Goal: Task Accomplishment & Management: Manage account settings

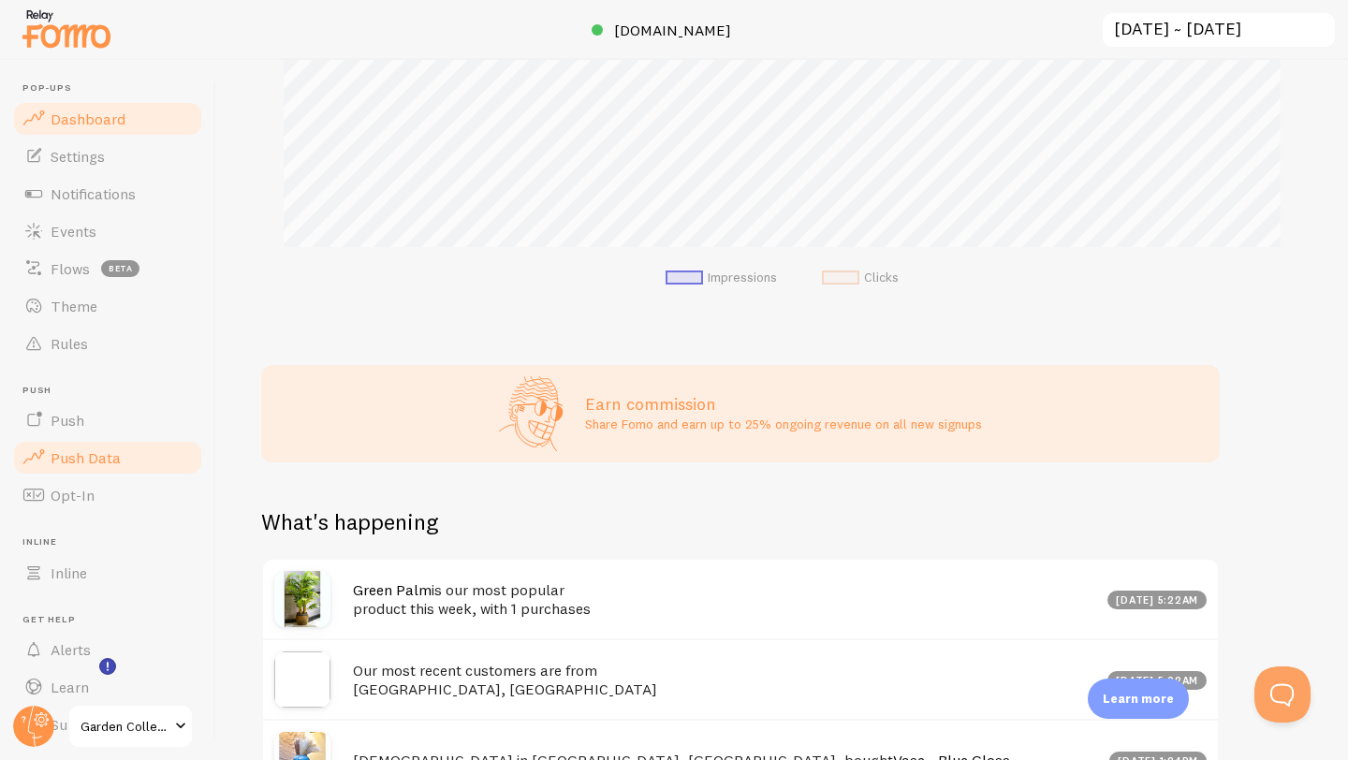
scroll to position [51, 0]
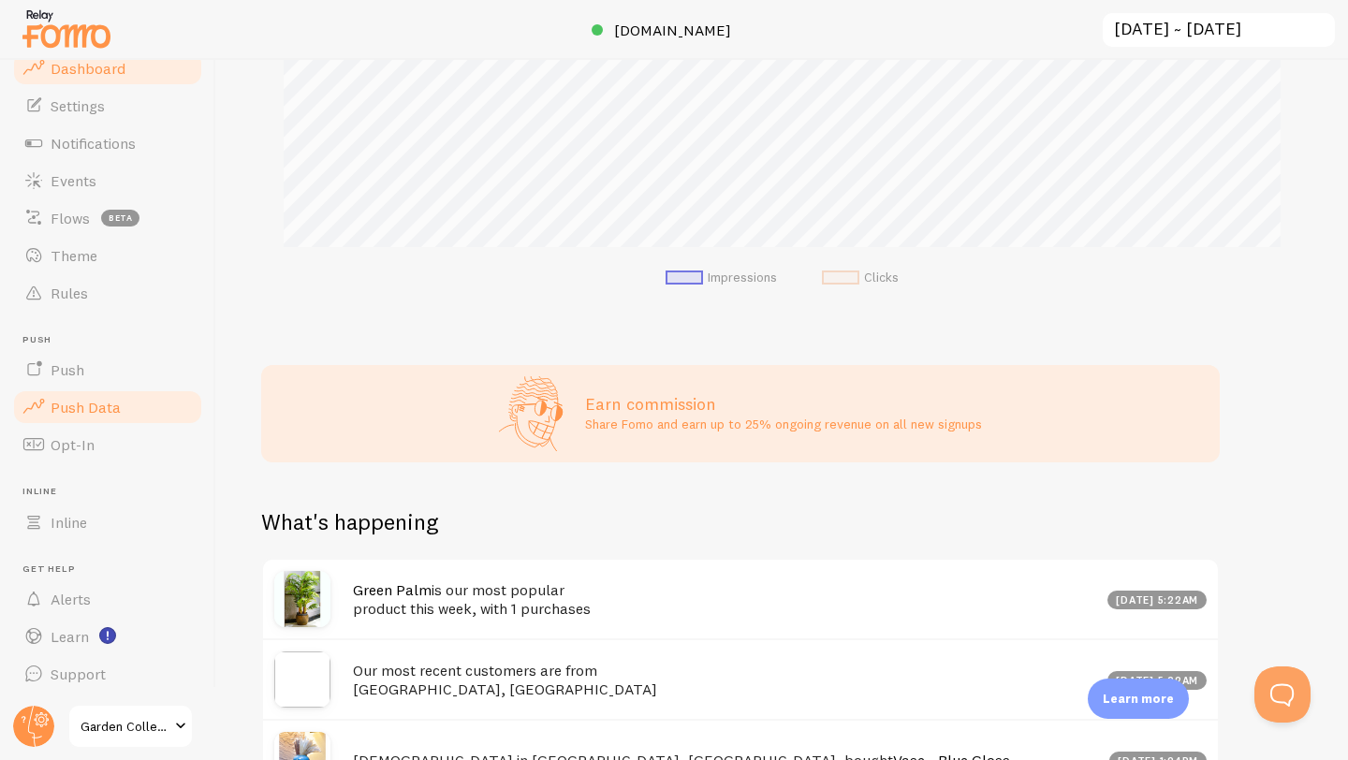
click at [115, 411] on span "Push Data" at bounding box center [86, 407] width 70 height 19
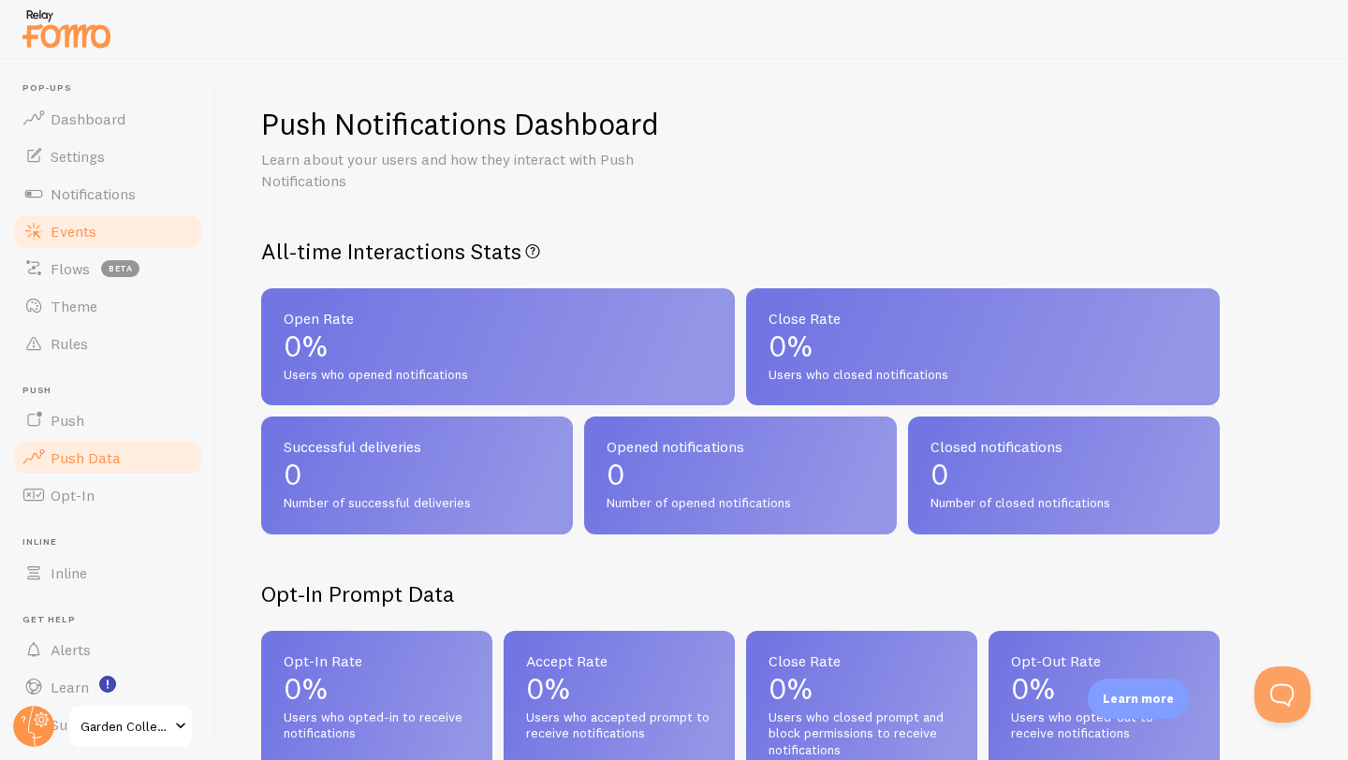
click at [96, 232] on link "Events" at bounding box center [107, 231] width 193 height 37
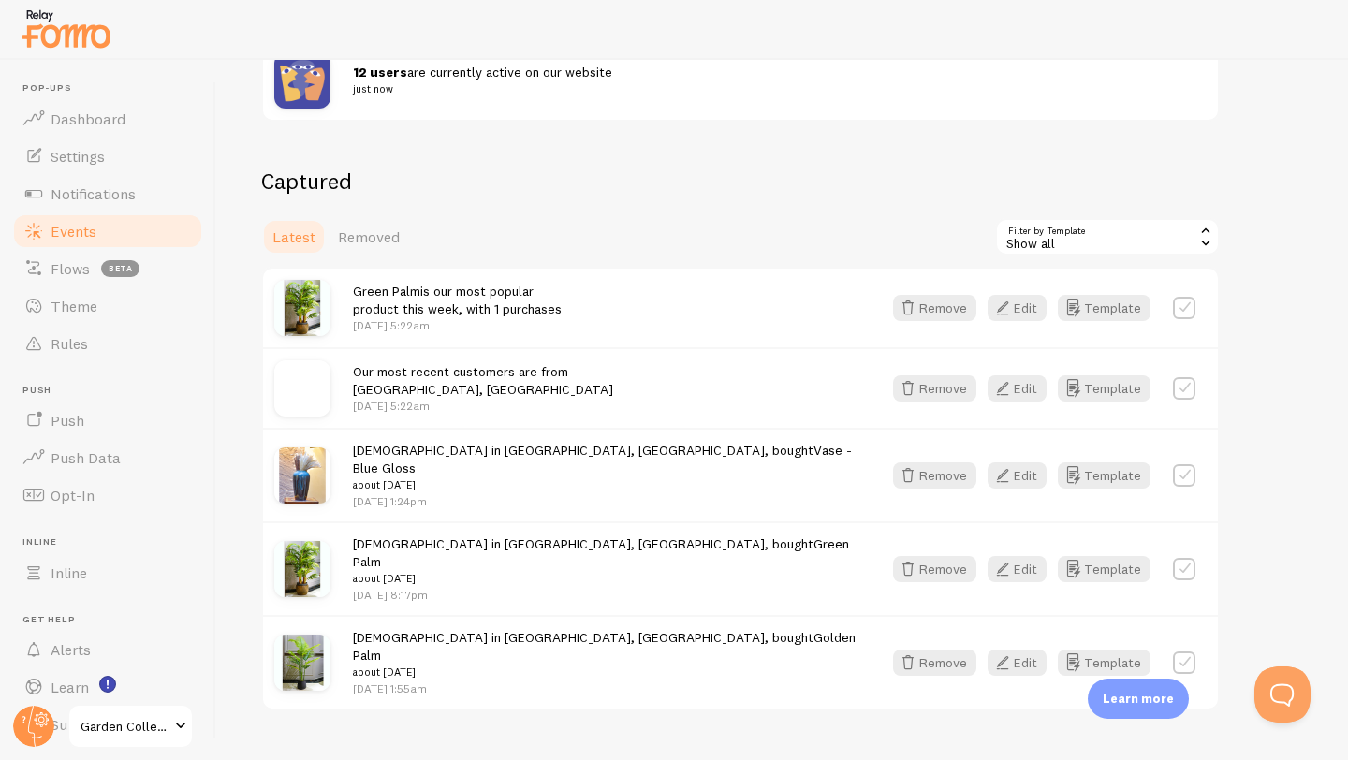
scroll to position [350, 0]
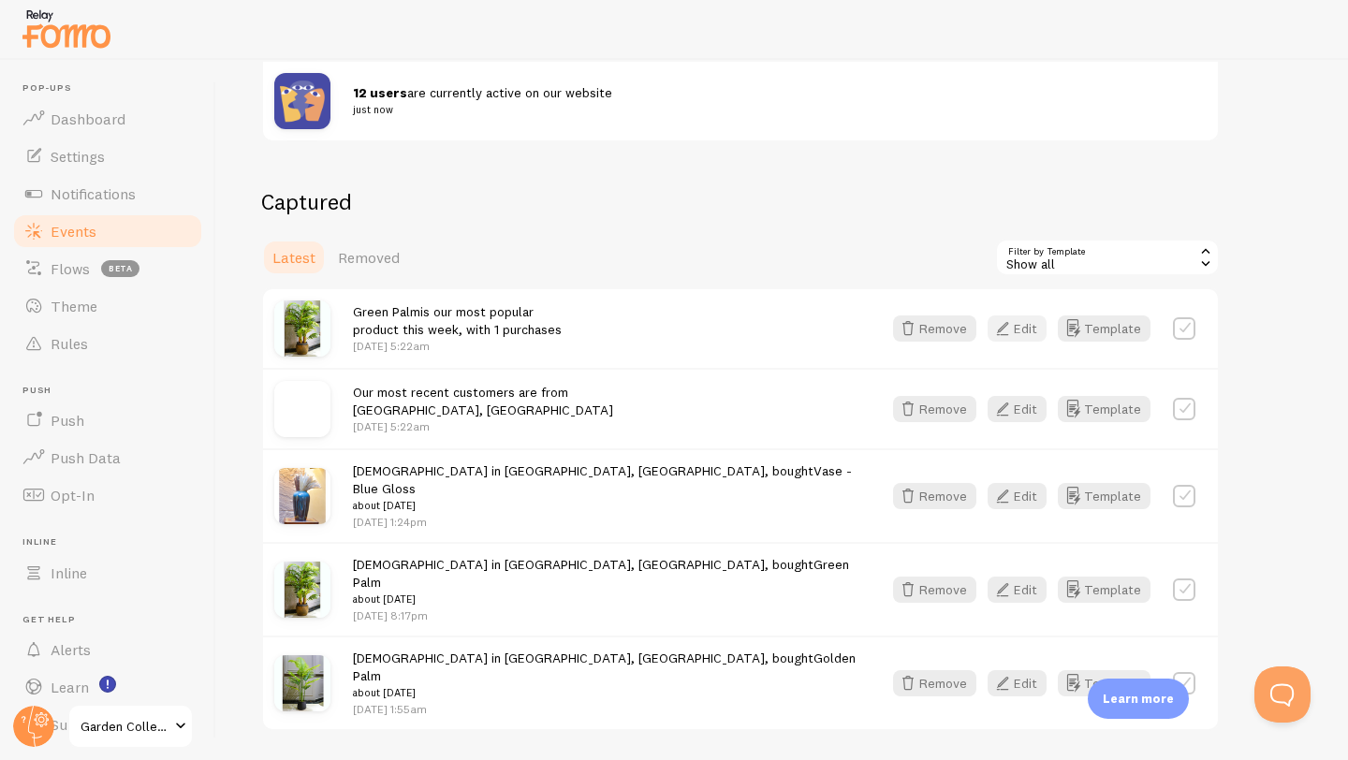
click at [1007, 331] on icon "button" at bounding box center [1003, 328] width 22 height 22
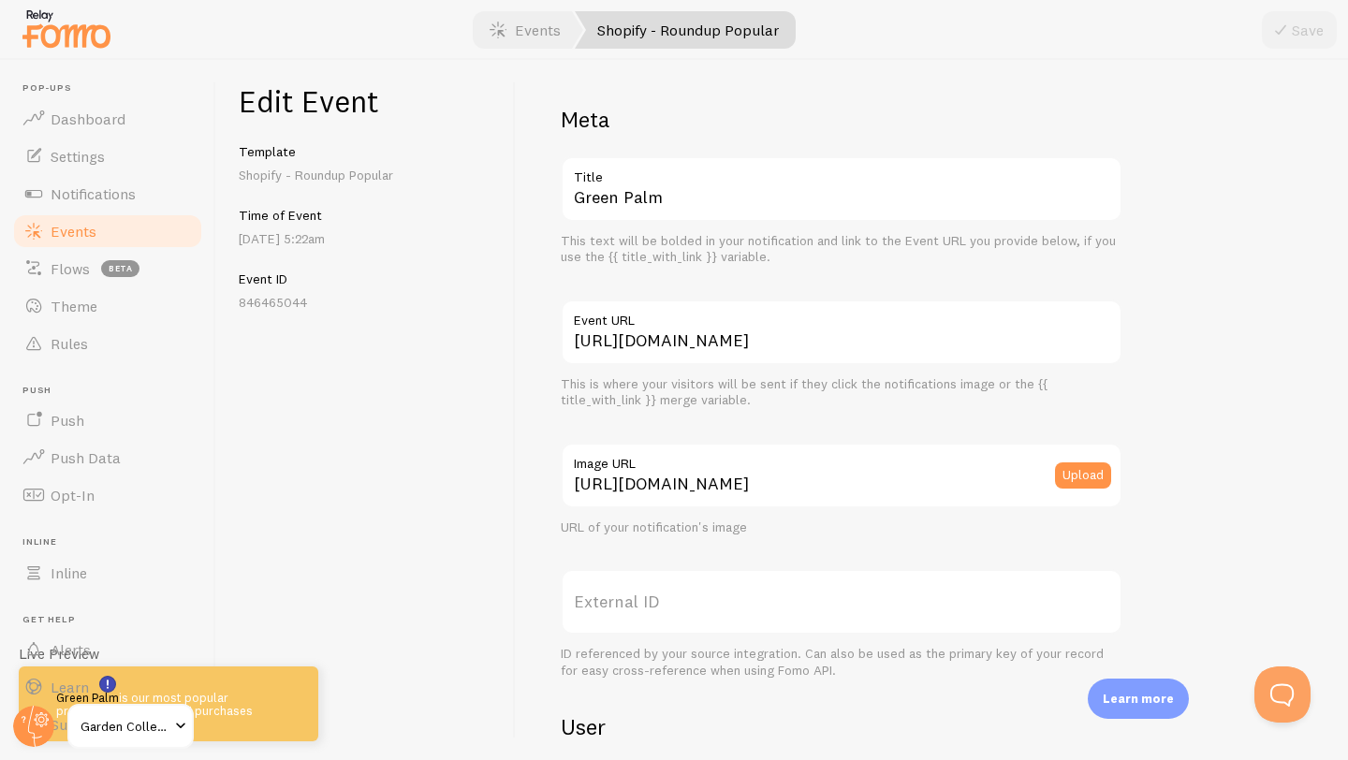
click at [706, 27] on link "Shopify - Roundup Popular" at bounding box center [685, 29] width 221 height 37
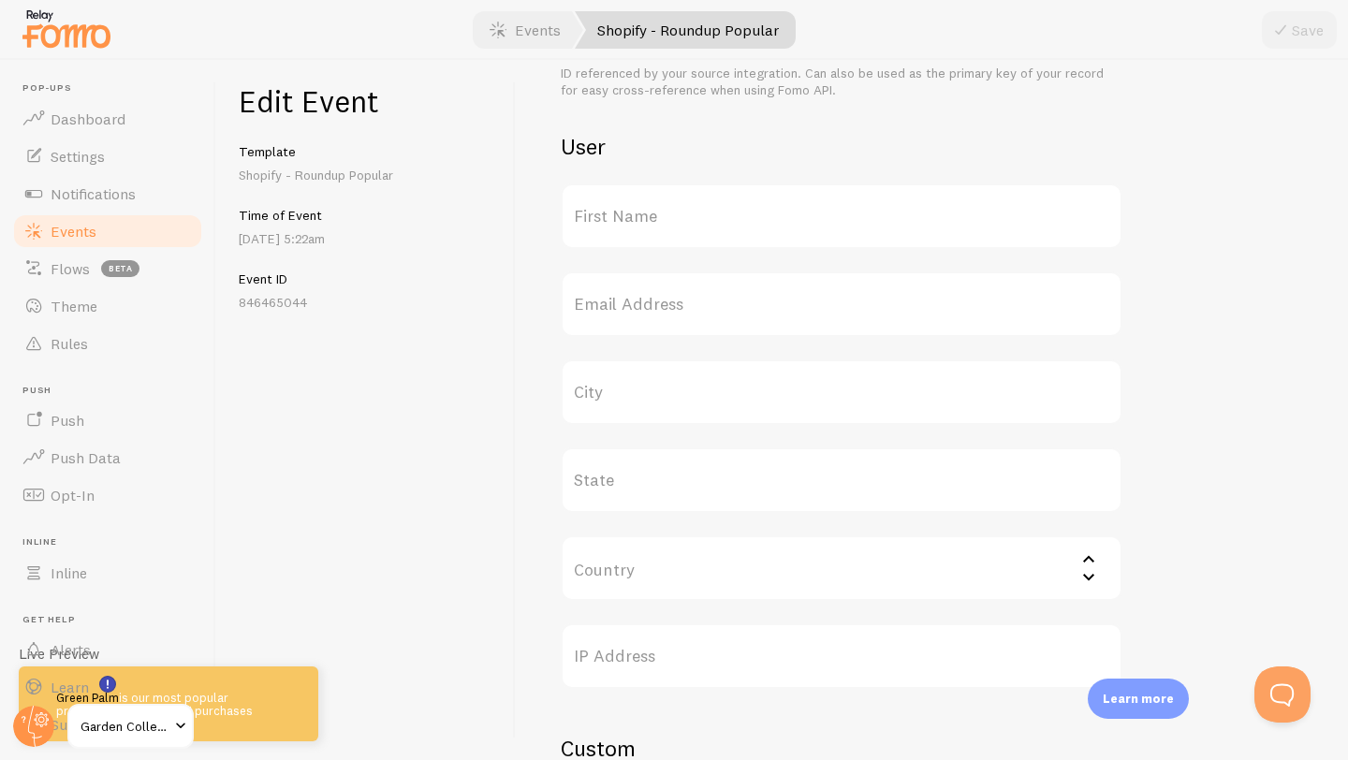
scroll to position [761, 0]
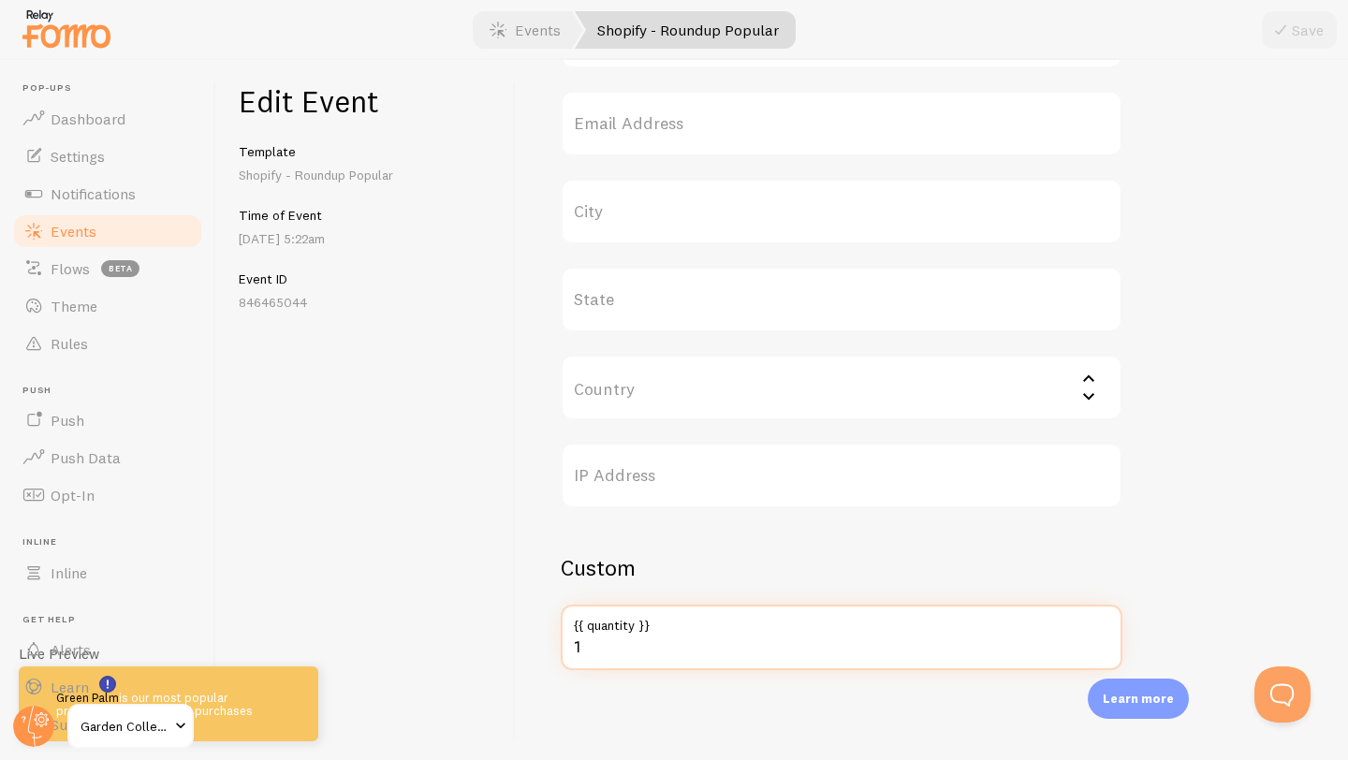
drag, startPoint x: 607, startPoint y: 652, endPoint x: 546, endPoint y: 661, distance: 61.6
click at [546, 661] on div "Meta Green Palm Title This text will be bolded in your notification and link to…" at bounding box center [932, 410] width 832 height 700
type input "99+"
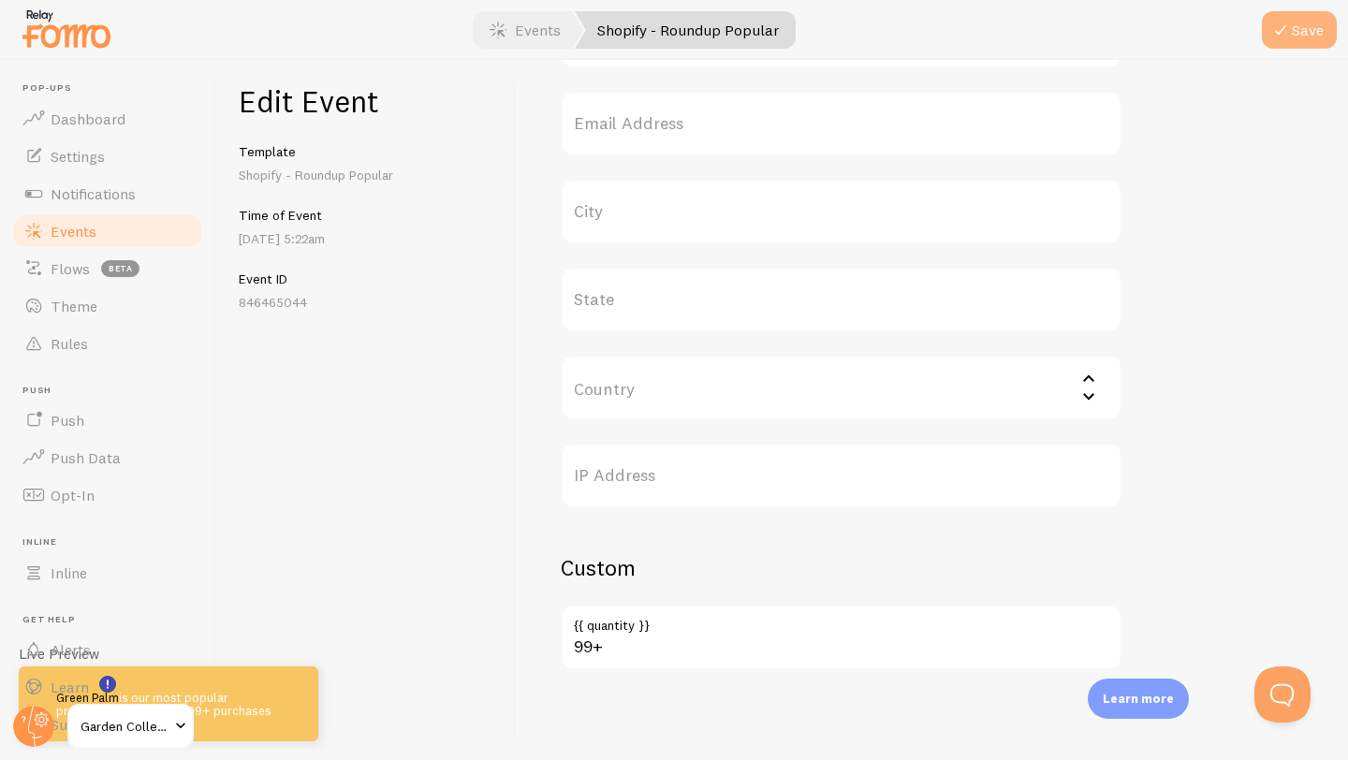
click at [1294, 33] on button "Save" at bounding box center [1299, 29] width 75 height 37
click at [91, 235] on span "Events" at bounding box center [74, 231] width 46 height 19
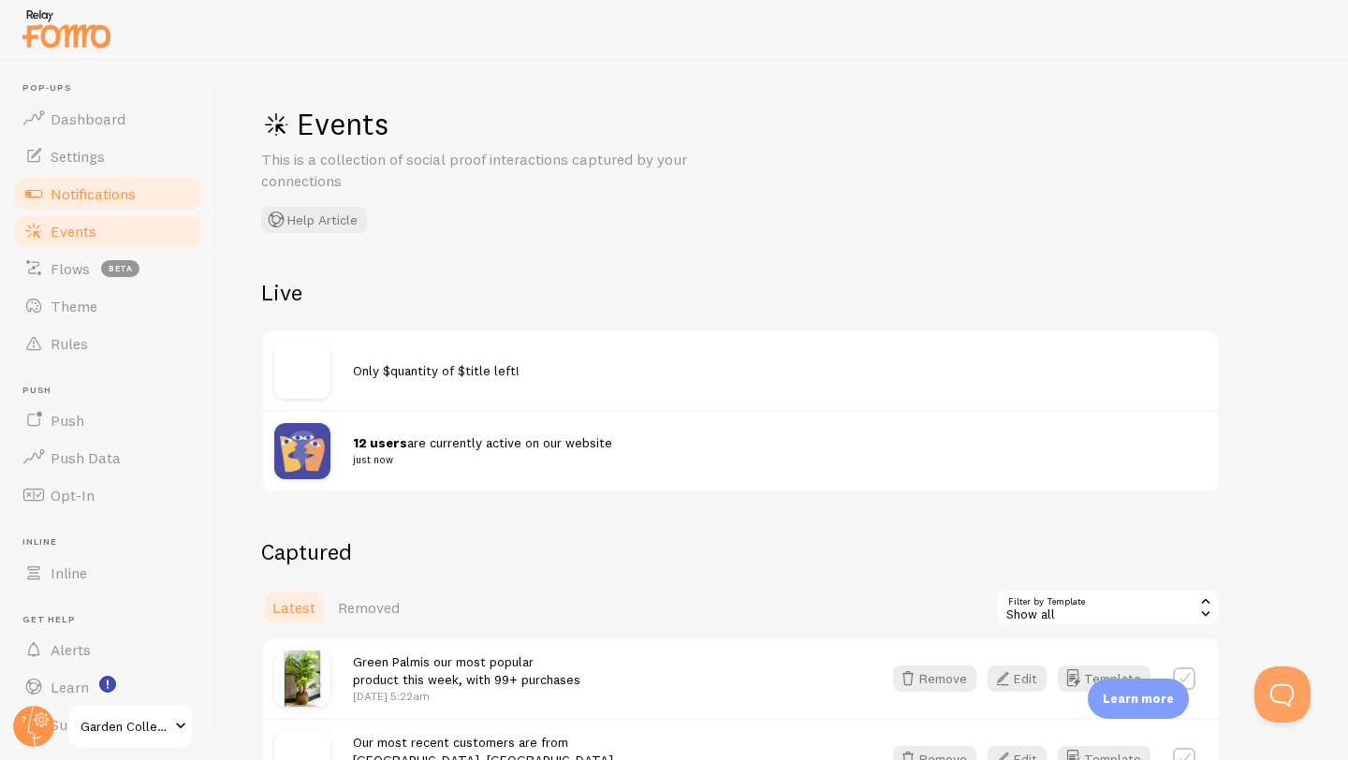
click at [133, 190] on span "Notifications" at bounding box center [93, 193] width 85 height 19
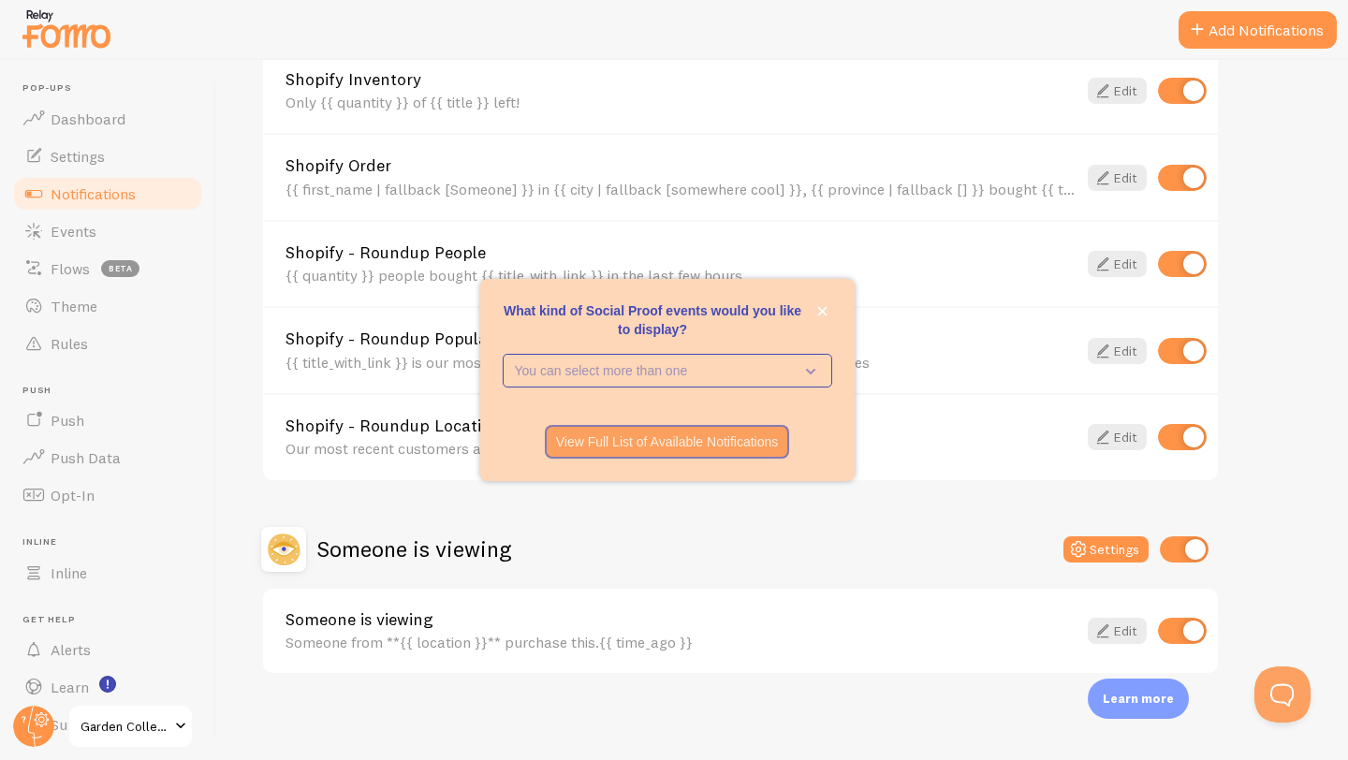
scroll to position [748, 0]
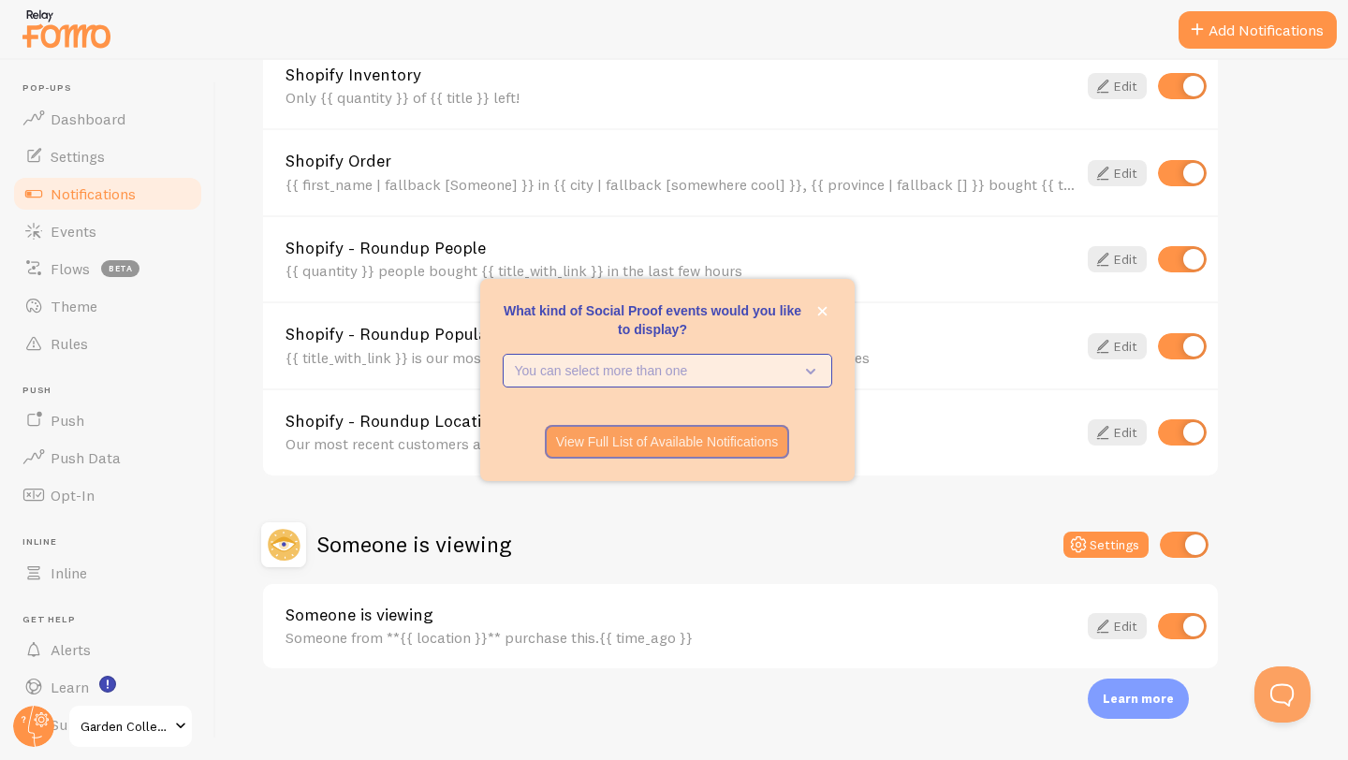
click at [642, 378] on p "You can select more than one" at bounding box center [654, 370] width 279 height 19
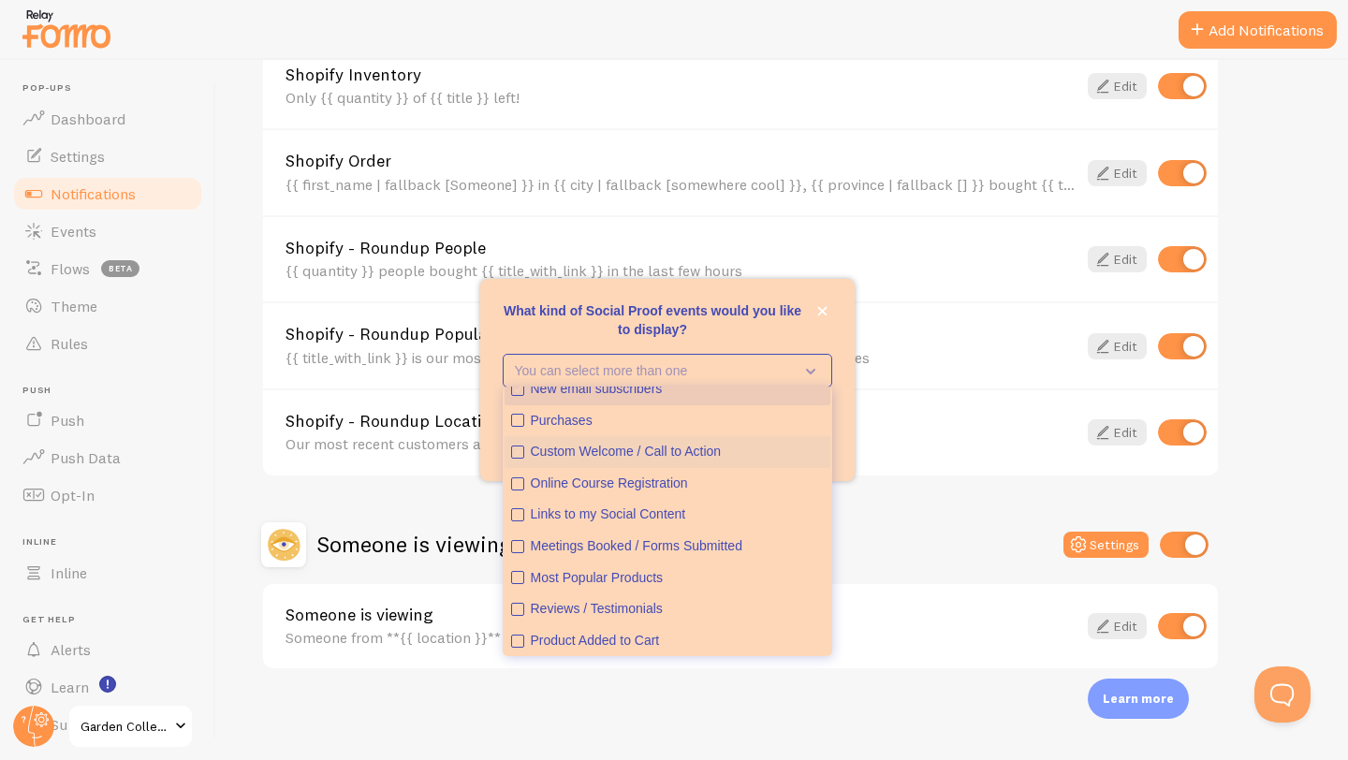
scroll to position [0, 0]
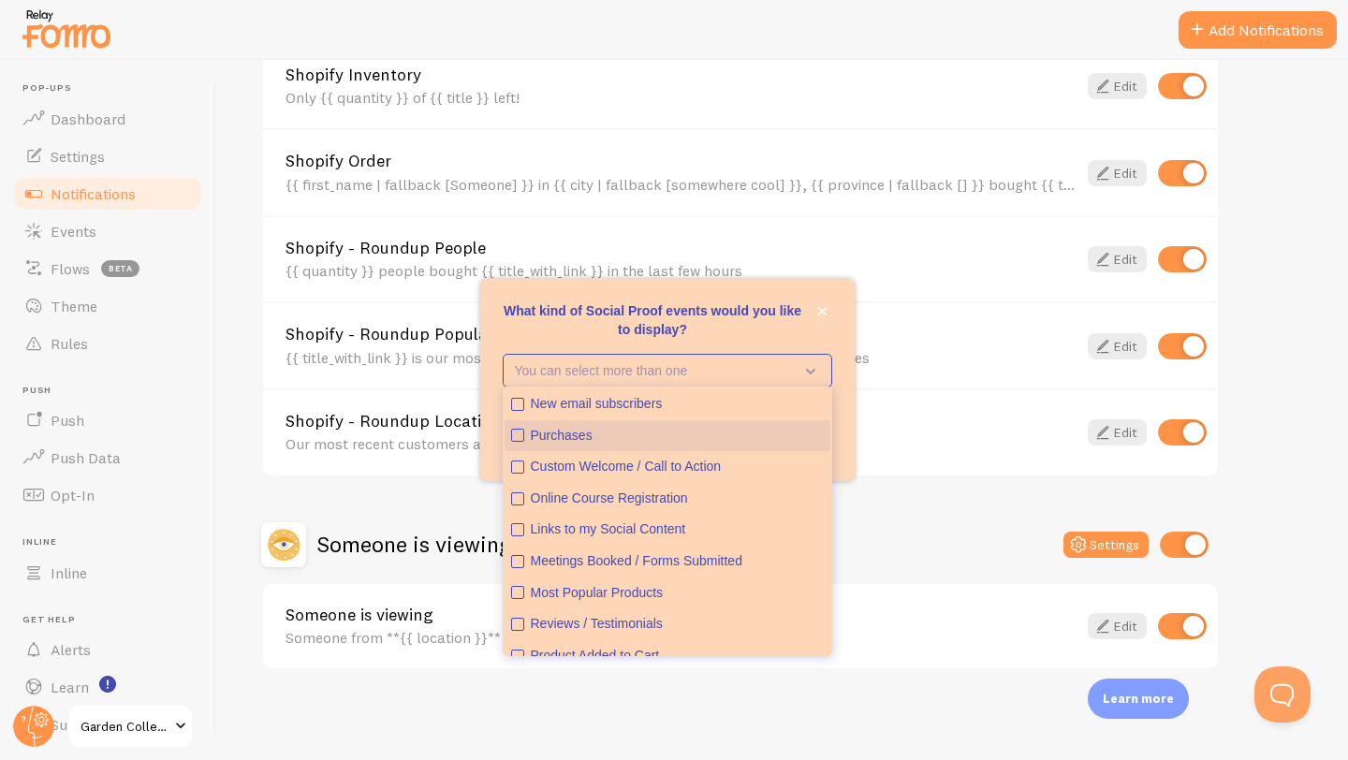
click at [518, 434] on icon "Purchases" at bounding box center [517, 435] width 11 height 11
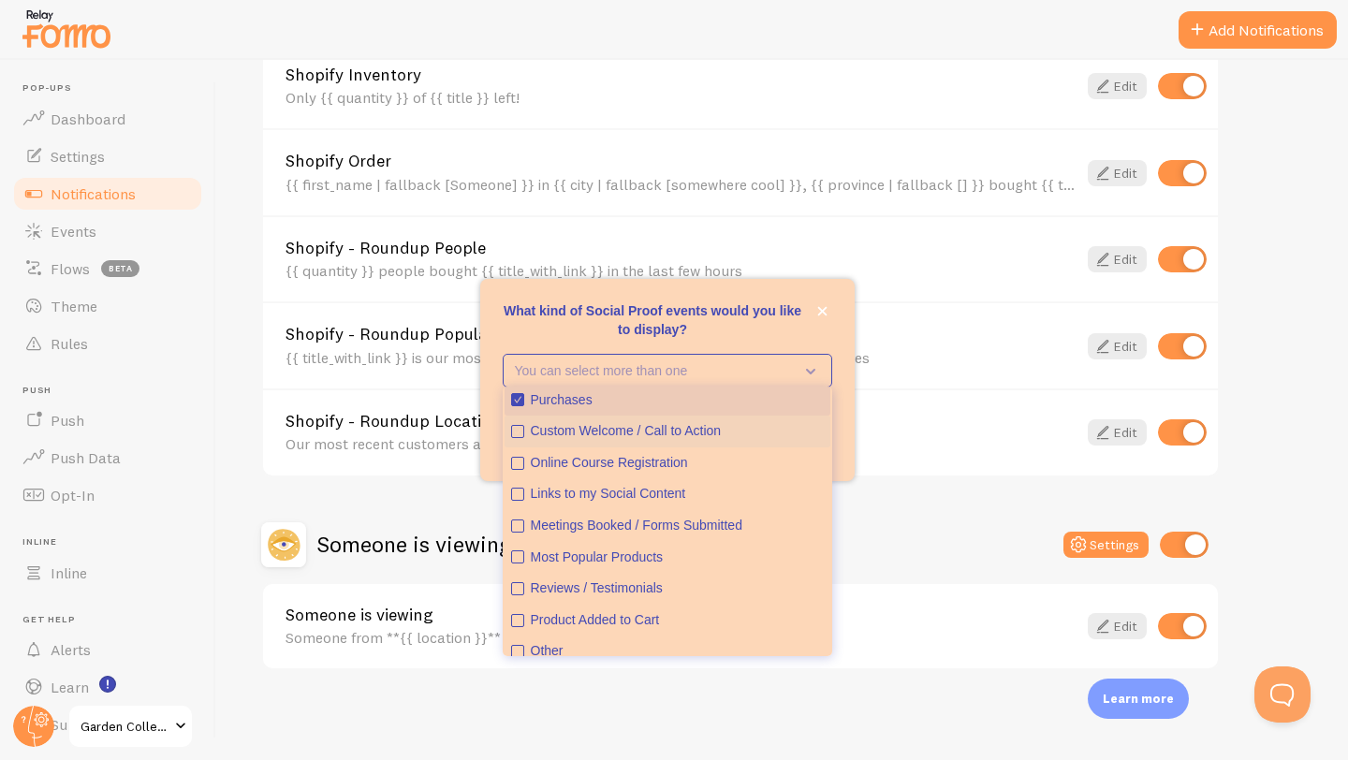
scroll to position [49, 0]
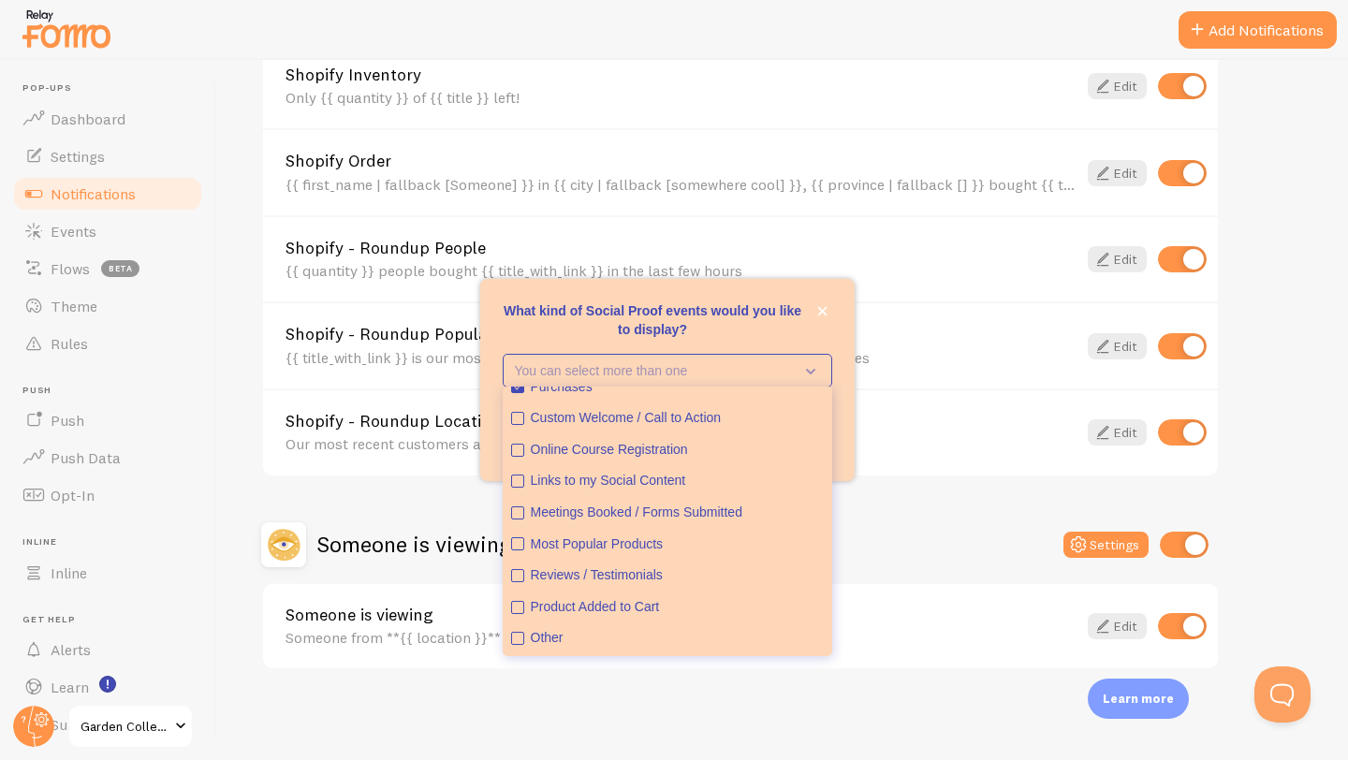
click at [598, 322] on p "What kind of Social Proof events would you like to display?" at bounding box center [668, 320] width 330 height 37
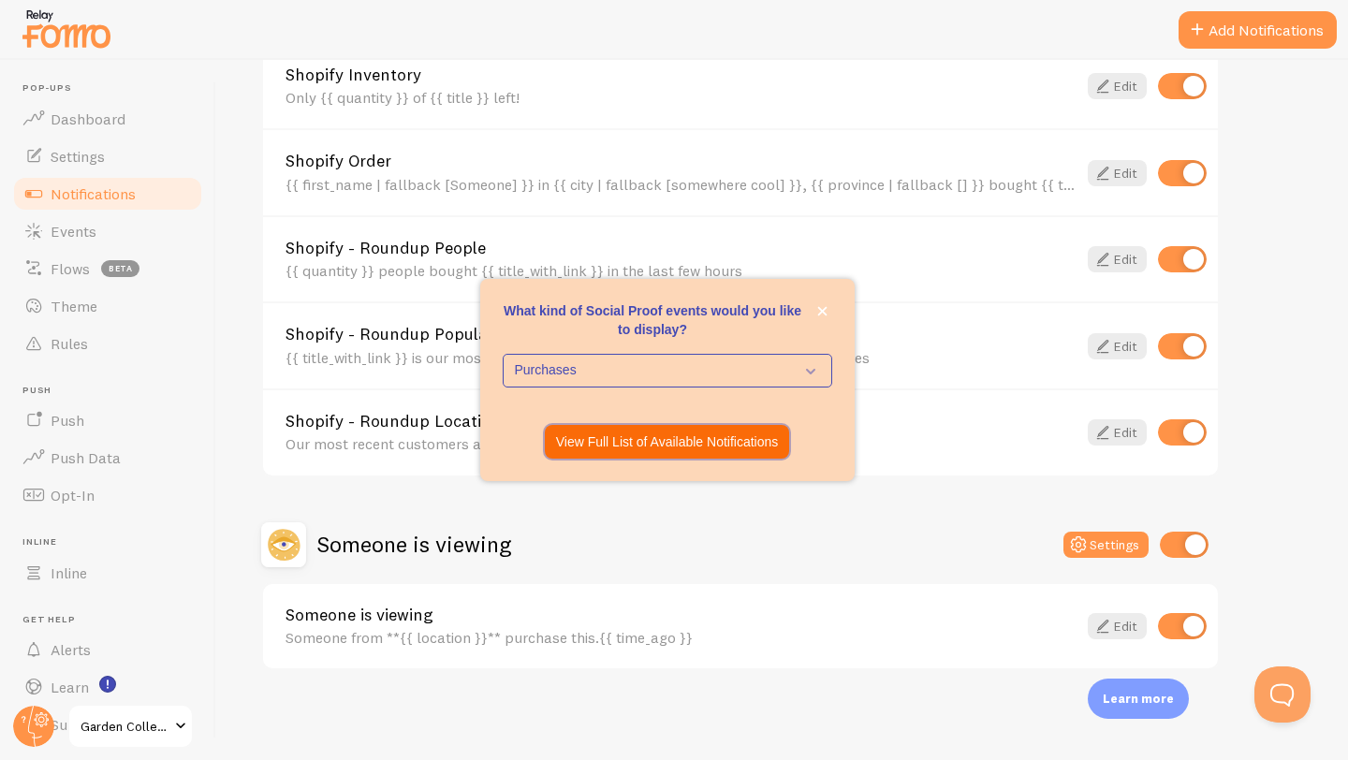
click at [591, 438] on p "View Full List of Available Notifications" at bounding box center [667, 442] width 223 height 19
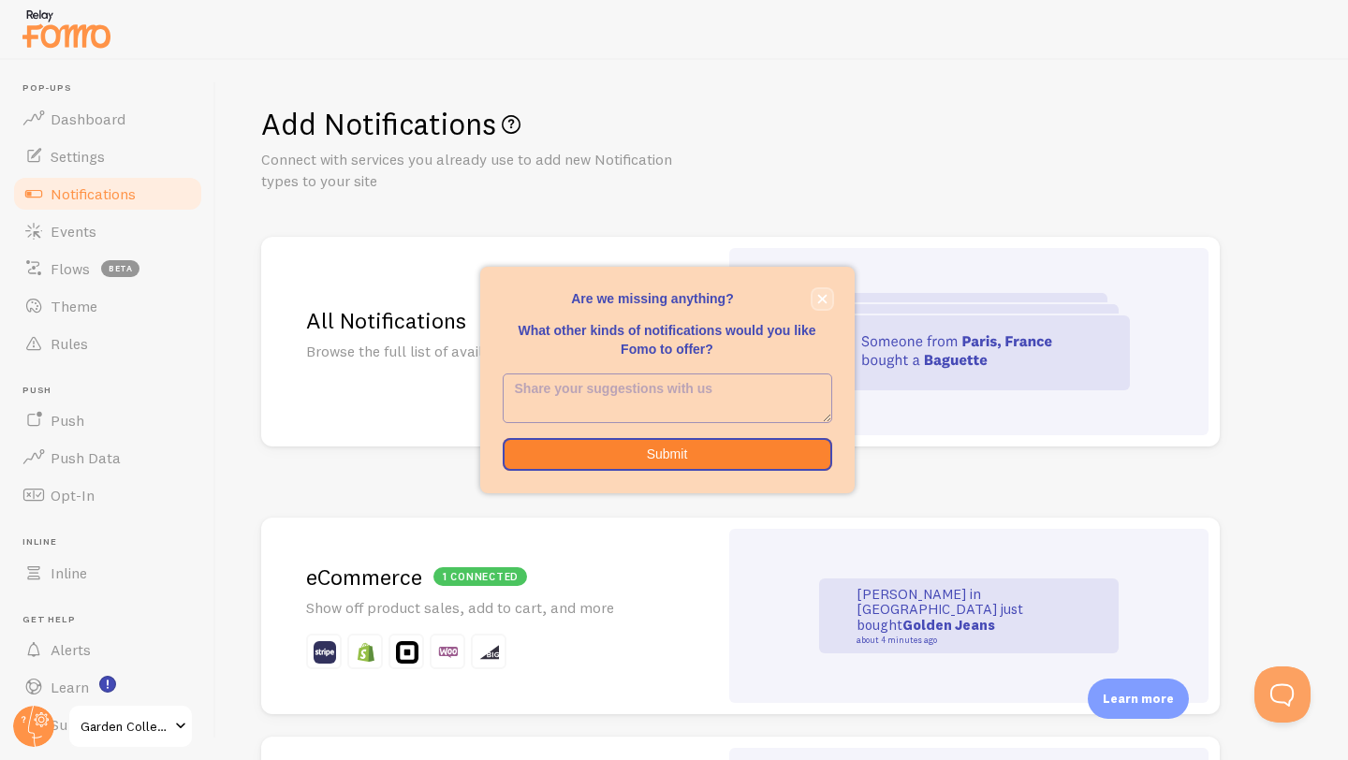
click at [820, 300] on icon "close," at bounding box center [821, 298] width 9 height 9
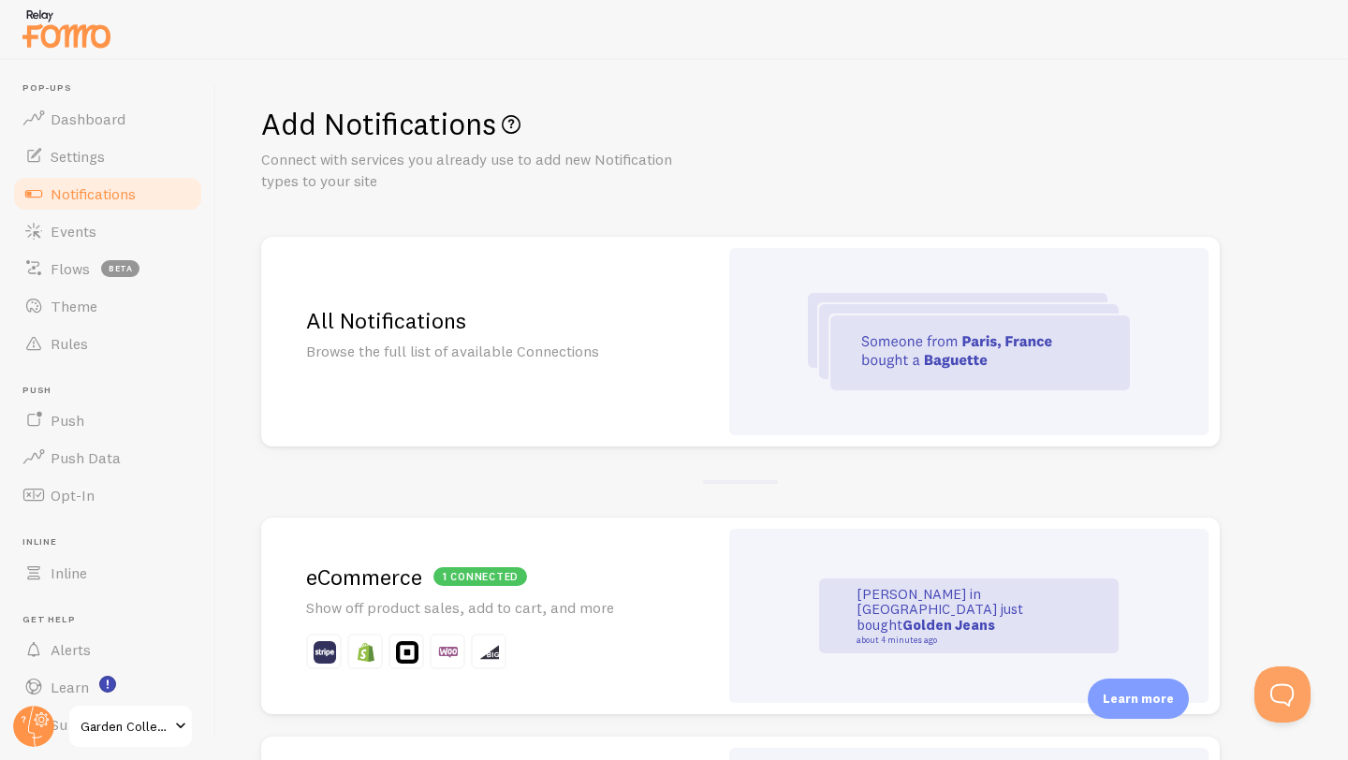
click at [571, 376] on div "All Notifications Browse the full list of available Connections" at bounding box center [489, 342] width 457 height 210
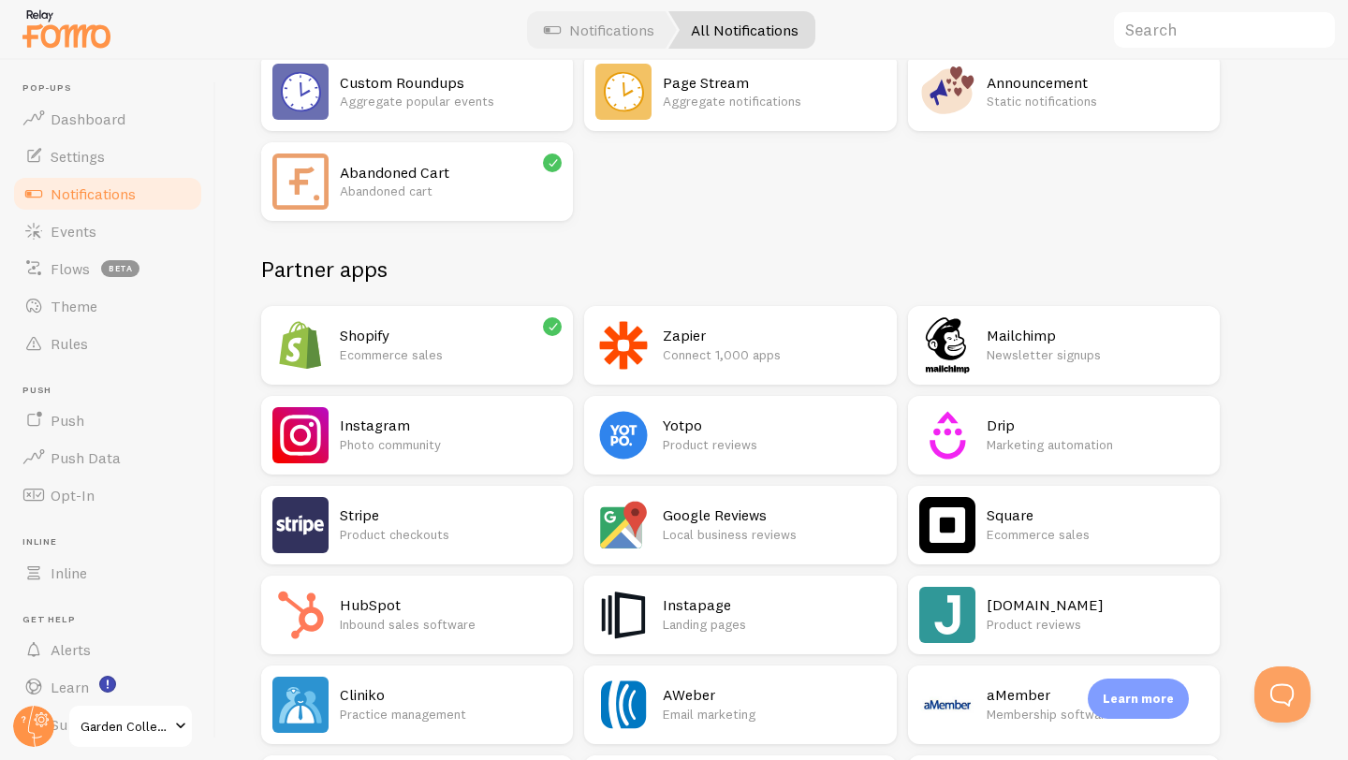
scroll to position [138, 0]
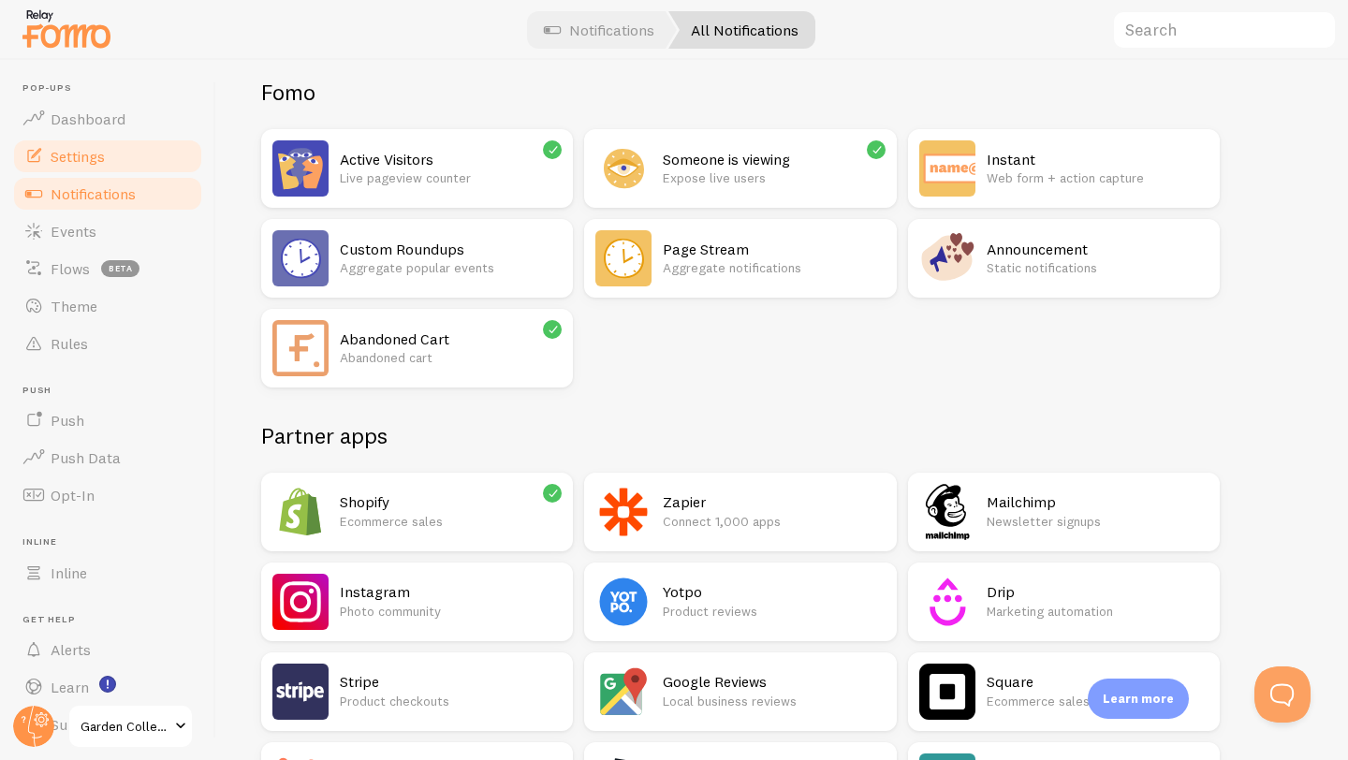
click at [141, 160] on link "Settings" at bounding box center [107, 156] width 193 height 37
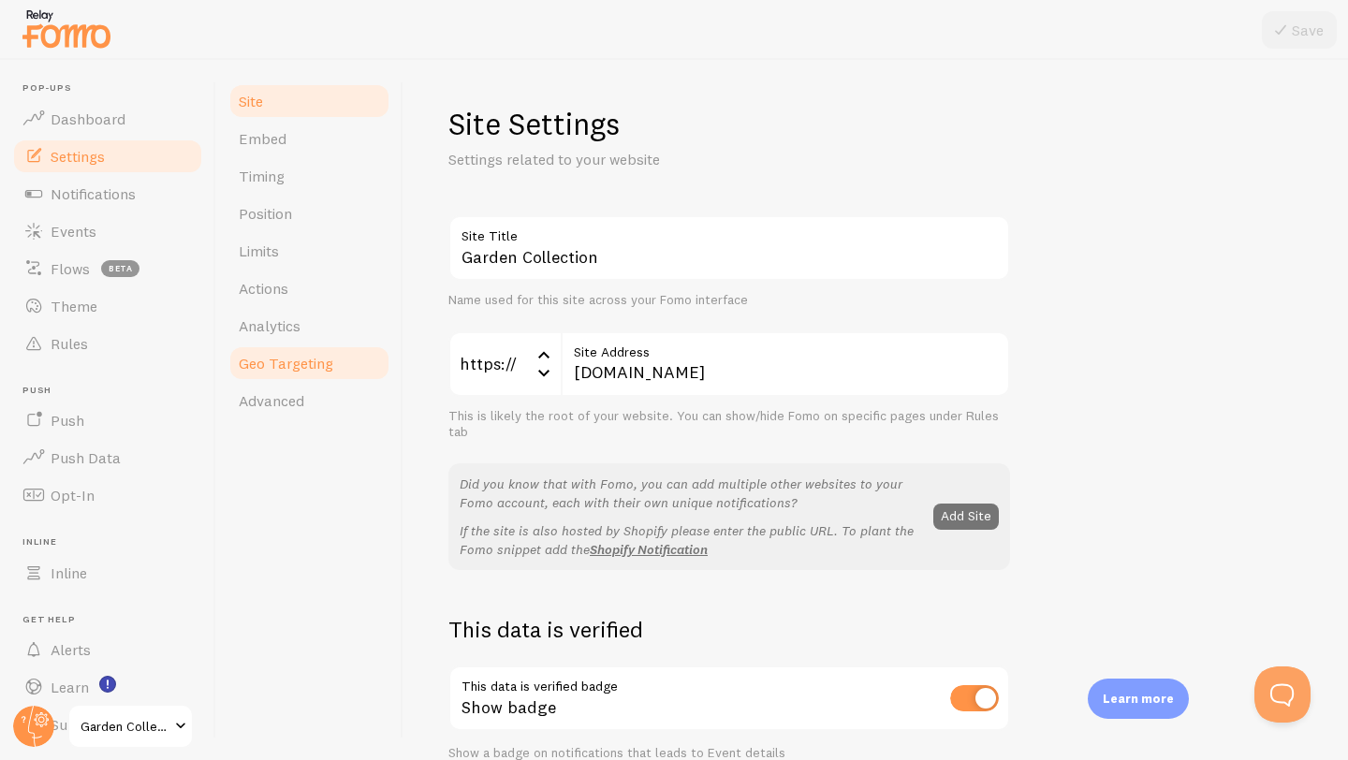
click at [307, 364] on span "Geo Targeting" at bounding box center [286, 363] width 95 height 19
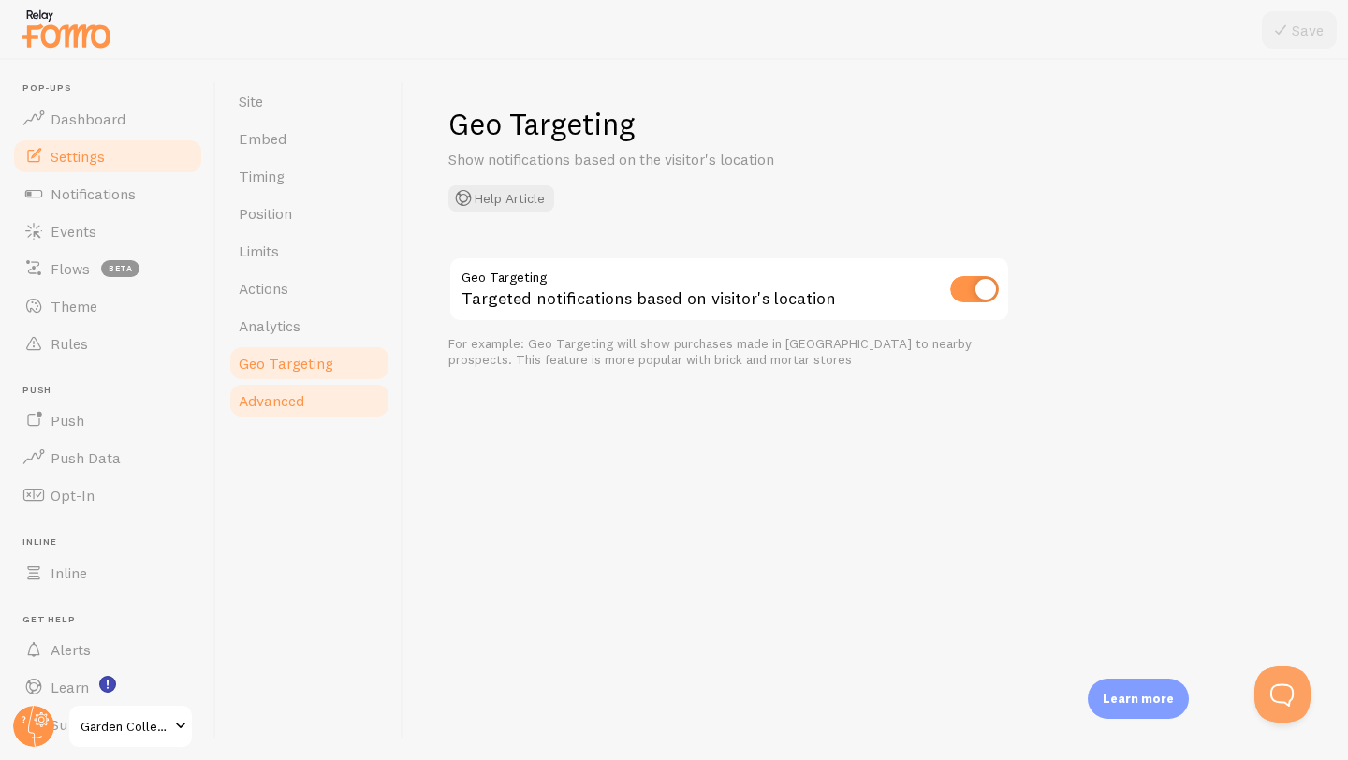
click at [307, 396] on link "Advanced" at bounding box center [310, 400] width 164 height 37
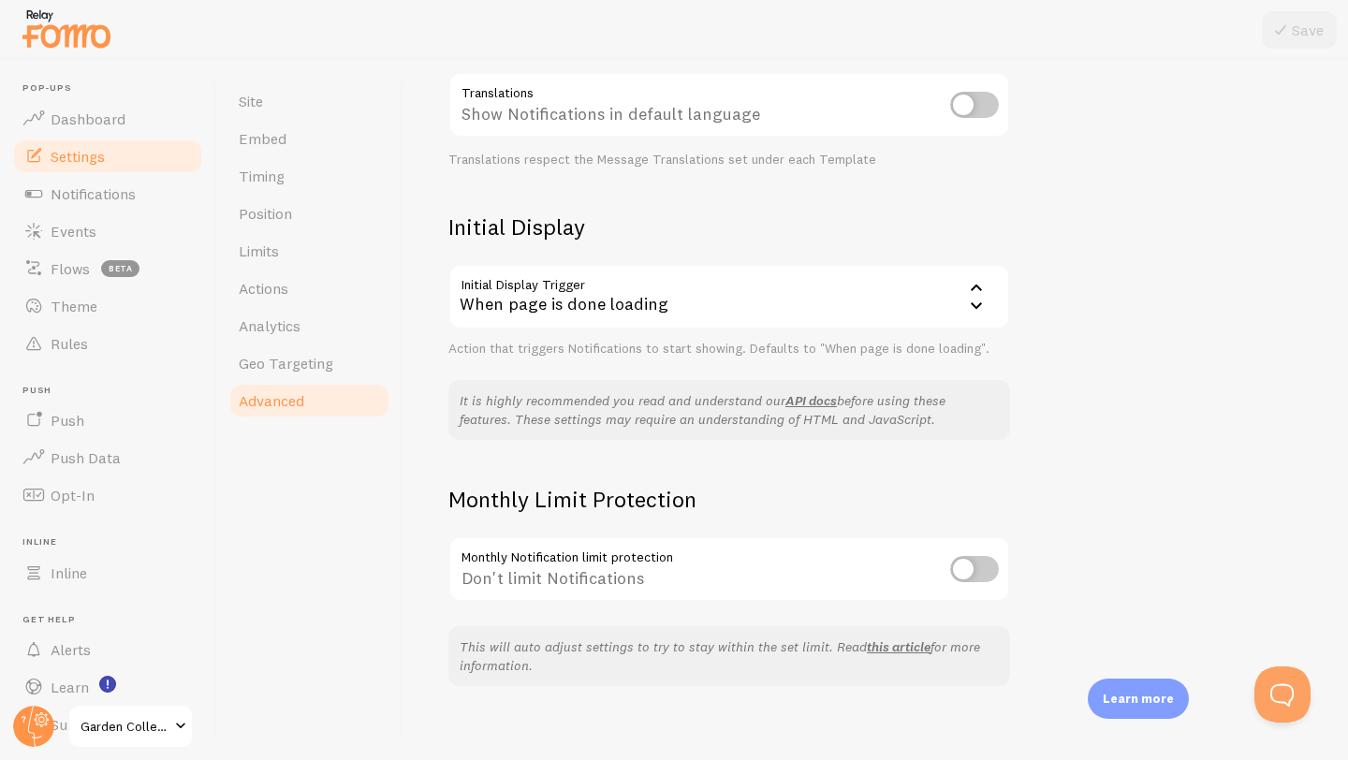
scroll to position [326, 0]
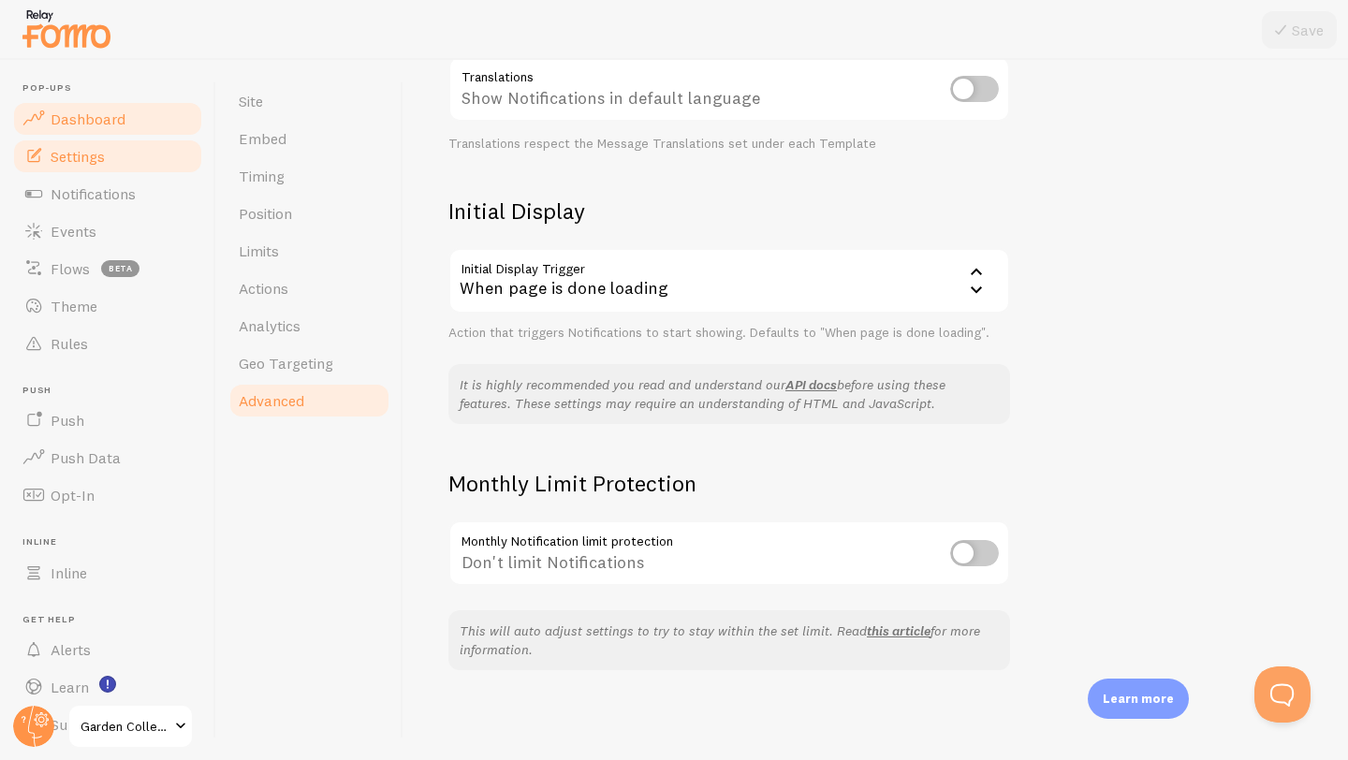
click at [109, 122] on span "Dashboard" at bounding box center [88, 119] width 75 height 19
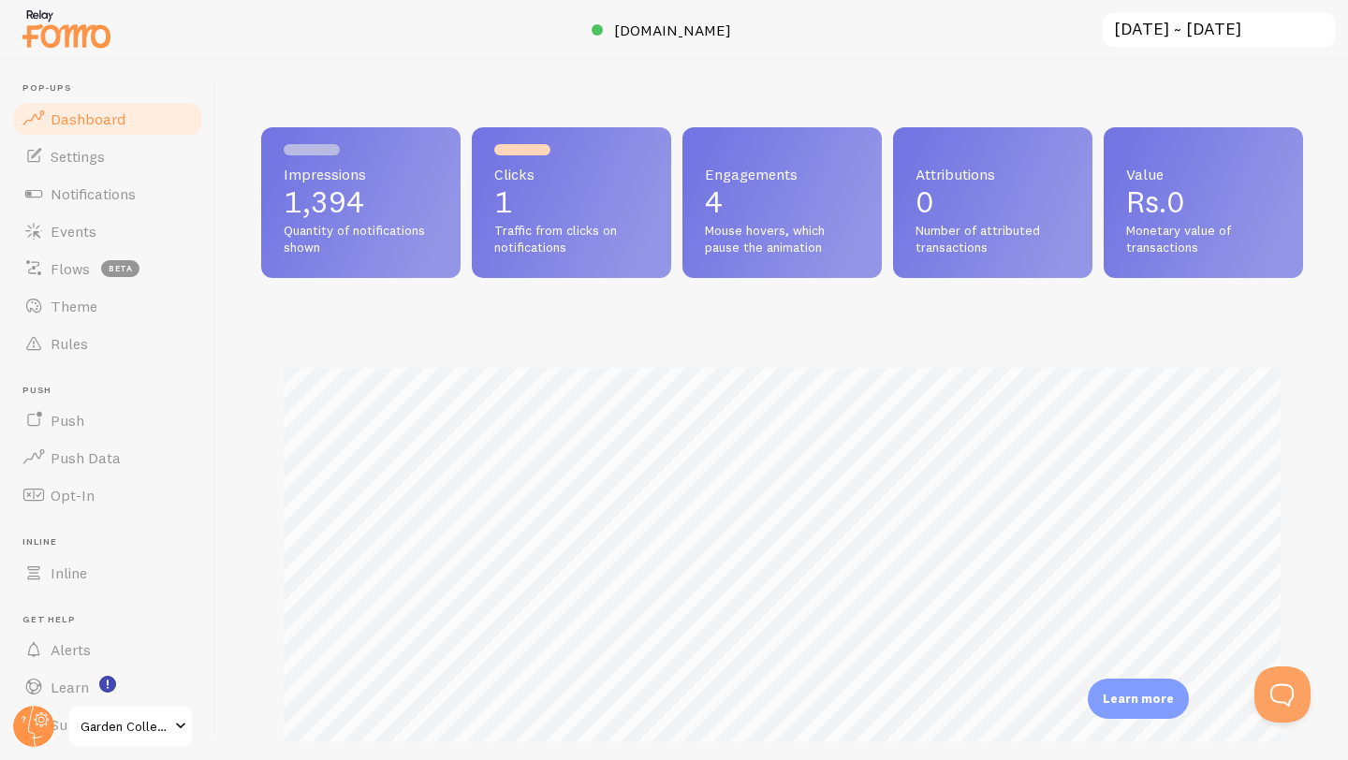
click at [90, 41] on img at bounding box center [67, 29] width 94 height 48
